Goal: Task Accomplishment & Management: Use online tool/utility

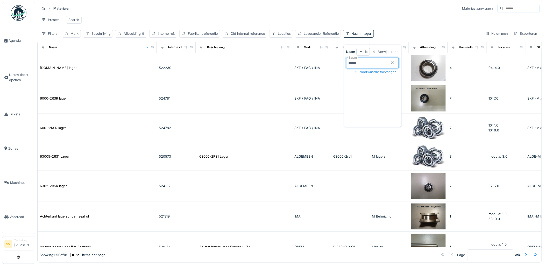
scroll to position [979, 0]
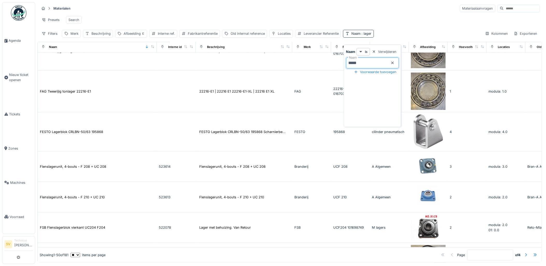
click at [394, 62] on icon at bounding box center [392, 63] width 3 height 3
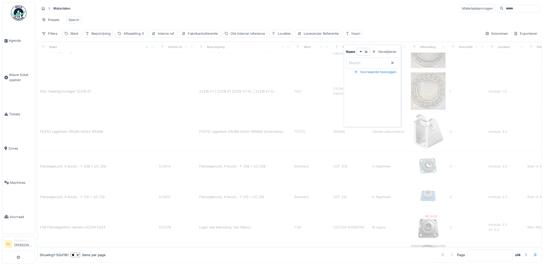
click at [358, 36] on div "Naam" at bounding box center [356, 33] width 9 height 5
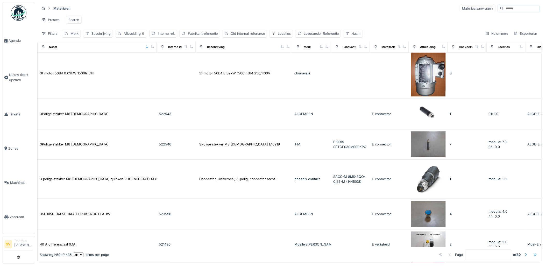
click at [354, 36] on div "Naam" at bounding box center [356, 33] width 9 height 5
click at [354, 66] on label "Naam" at bounding box center [354, 63] width 13 height 6
click at [354, 66] on input "Naam" at bounding box center [372, 63] width 53 height 11
type input "*****"
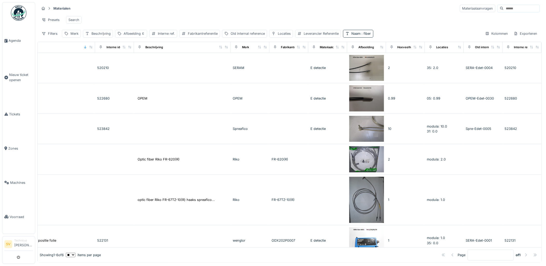
scroll to position [0, 74]
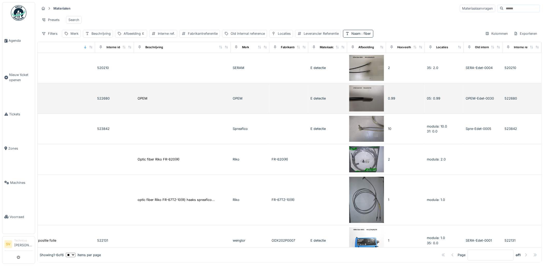
click at [363, 102] on img at bounding box center [366, 98] width 35 height 26
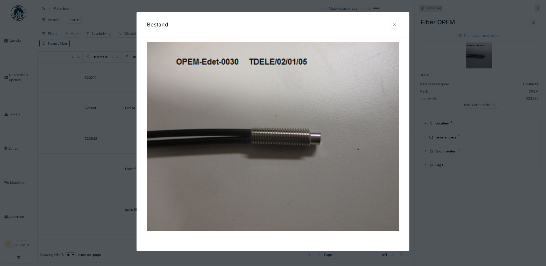
click at [397, 22] on div at bounding box center [395, 24] width 4 height 5
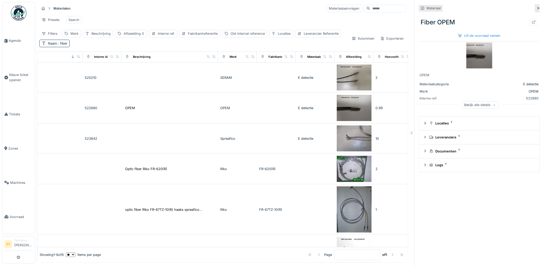
click at [465, 104] on div "Bekijk alle details" at bounding box center [480, 105] width 36 height 8
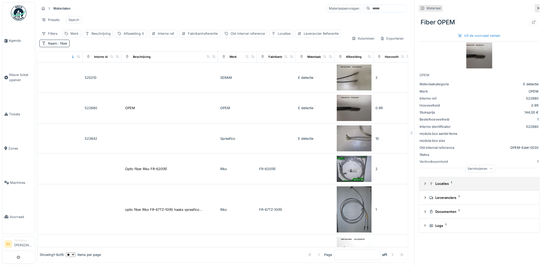
click at [434, 182] on div "Locaties 1" at bounding box center [481, 183] width 104 height 5
click at [465, 206] on div "0.99" at bounding box center [468, 205] width 7 height 5
click at [471, 206] on div "TDELE -> 02 -> 01 -> 05 Hoeveelheid 0.99" at bounding box center [479, 202] width 118 height 20
drag, startPoint x: 471, startPoint y: 206, endPoint x: 464, endPoint y: 205, distance: 6.5
click at [464, 205] on div "TDELE -> 02 -> 01 -> 05 Hoeveelheid 0.99" at bounding box center [479, 202] width 118 height 20
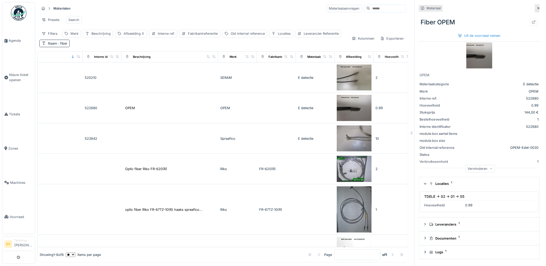
drag, startPoint x: 464, startPoint y: 205, endPoint x: 455, endPoint y: 206, distance: 9.4
click at [455, 206] on div "Hoeveelheid" at bounding box center [443, 205] width 39 height 5
click at [537, 8] on icon at bounding box center [539, 7] width 4 height 3
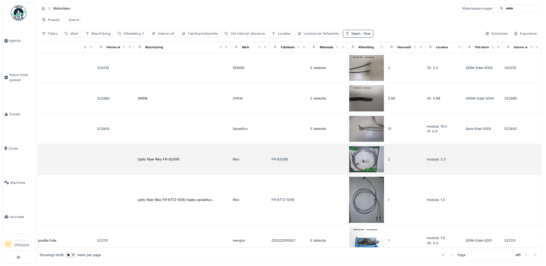
scroll to position [22, 74]
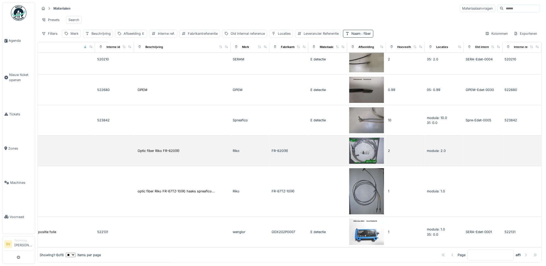
click at [352, 140] on img at bounding box center [366, 151] width 35 height 26
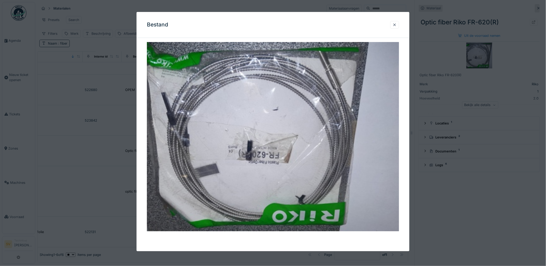
click at [414, 154] on div at bounding box center [273, 133] width 546 height 266
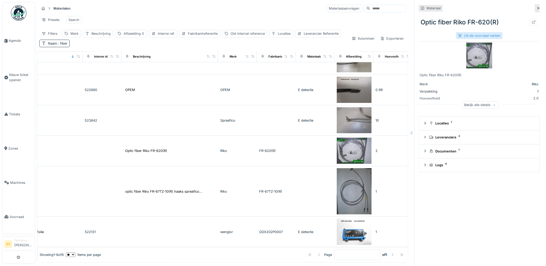
click at [486, 36] on div "Uit de voorraad nemen" at bounding box center [479, 35] width 47 height 7
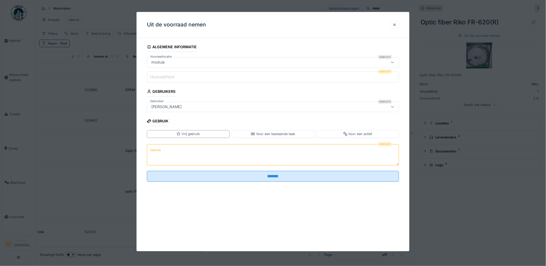
click at [275, 106] on div "[PERSON_NAME]" at bounding box center [258, 107] width 219 height 6
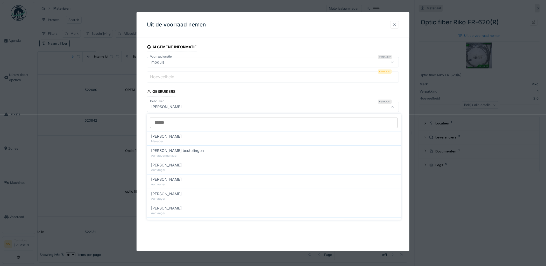
click at [242, 123] on input "Gebruiker" at bounding box center [274, 122] width 248 height 11
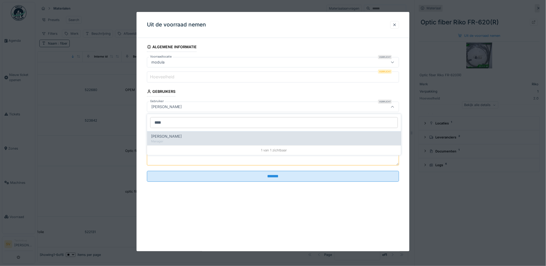
type input "****"
click at [241, 135] on div "[PERSON_NAME]" at bounding box center [274, 136] width 246 height 6
type input "****"
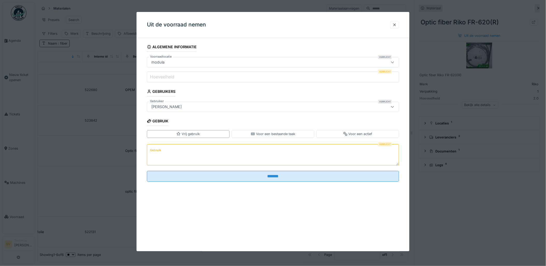
click at [226, 75] on input "Hoeveelheid" at bounding box center [273, 77] width 252 height 11
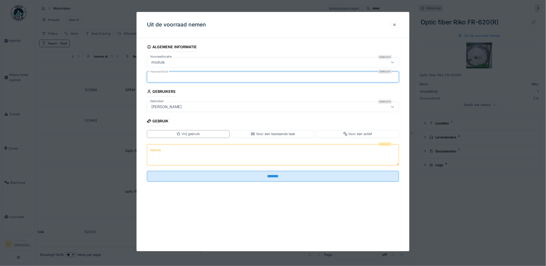
type input "*"
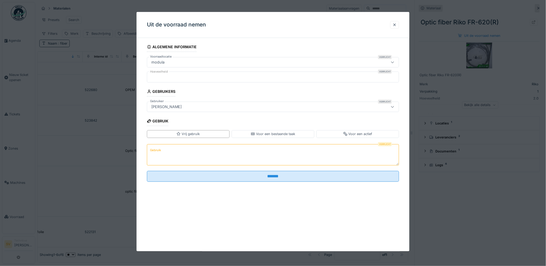
click at [242, 146] on textarea "Gebruik" at bounding box center [273, 154] width 252 height 21
type textarea "*"
click at [243, 133] on div "Voor een bestaande taak" at bounding box center [273, 134] width 83 height 8
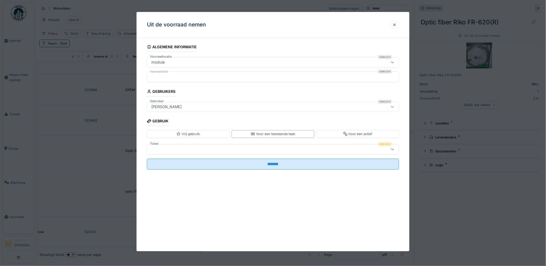
click at [242, 148] on div at bounding box center [258, 149] width 219 height 6
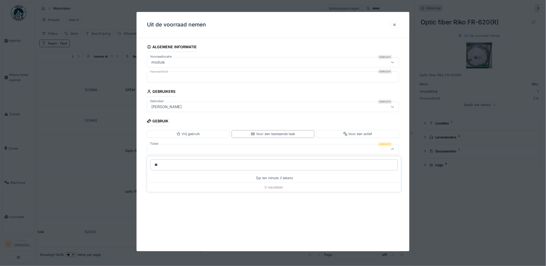
type input "*"
click at [219, 138] on div "Vrij gebruik Voor een bestaande taak Voor een actief" at bounding box center [273, 134] width 252 height 12
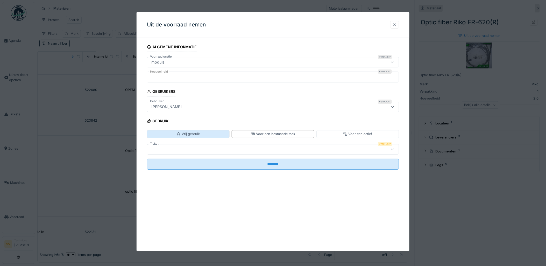
click at [218, 134] on div "Vrij gebruik" at bounding box center [188, 134] width 83 height 8
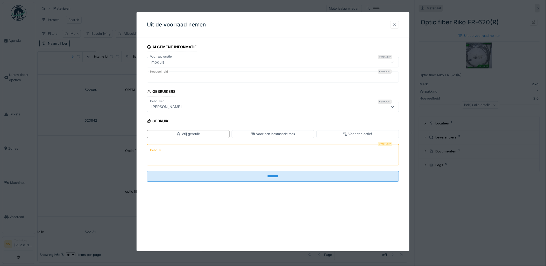
click at [216, 154] on textarea "Gebruik" at bounding box center [273, 154] width 252 height 21
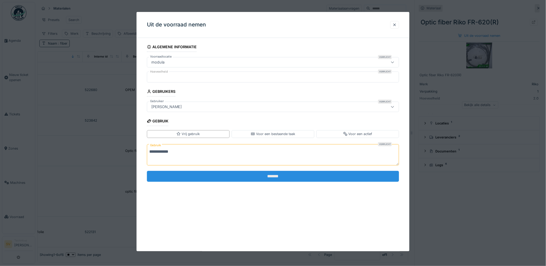
type textarea "**********"
click at [218, 175] on input "*******" at bounding box center [273, 176] width 252 height 11
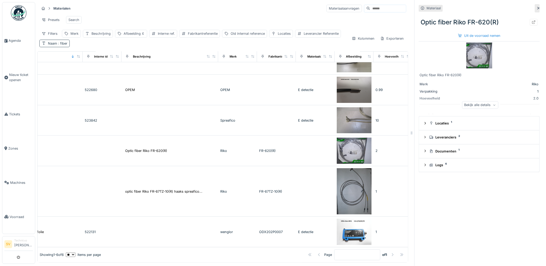
click at [67, 45] on span ": fiber" at bounding box center [62, 43] width 10 height 4
click at [138, 72] on icon at bounding box center [136, 72] width 3 height 3
drag, startPoint x: 137, startPoint y: 20, endPoint x: 136, endPoint y: 23, distance: 3.0
click at [137, 19] on div "Presets Search" at bounding box center [222, 20] width 367 height 12
